Goal: Task Accomplishment & Management: Complete application form

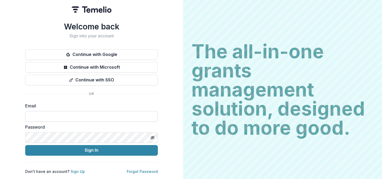
click at [82, 117] on input at bounding box center [91, 116] width 133 height 11
type input "**********"
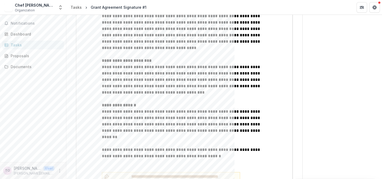
scroll to position [645, 0]
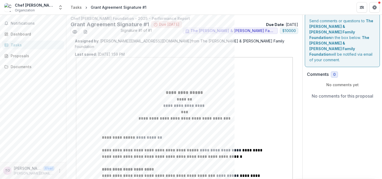
scroll to position [4, 0]
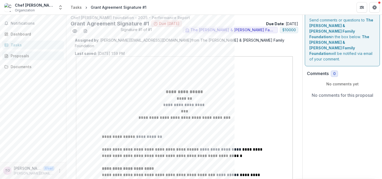
click at [31, 57] on div "Proposals" at bounding box center [35, 56] width 49 height 6
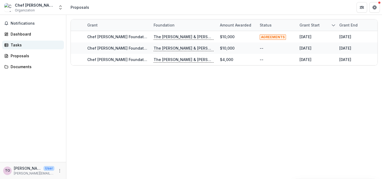
click at [23, 48] on link "Tasks" at bounding box center [33, 45] width 62 height 9
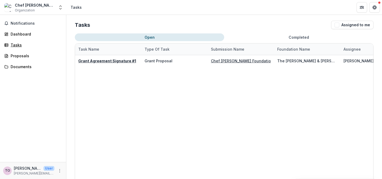
scroll to position [3, 0]
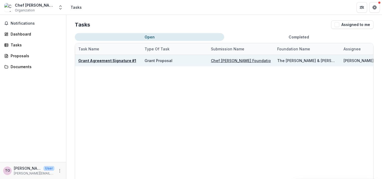
click at [119, 60] on u "Grant Agreement Signature #1" at bounding box center [107, 60] width 58 height 5
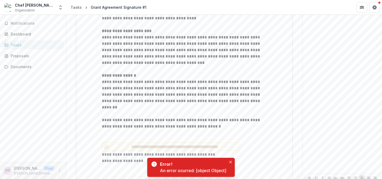
scroll to position [65, 0]
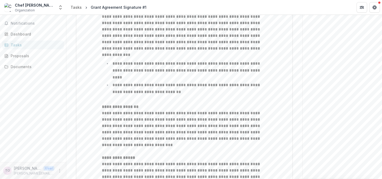
scroll to position [645, 0]
